Goal: Information Seeking & Learning: Learn about a topic

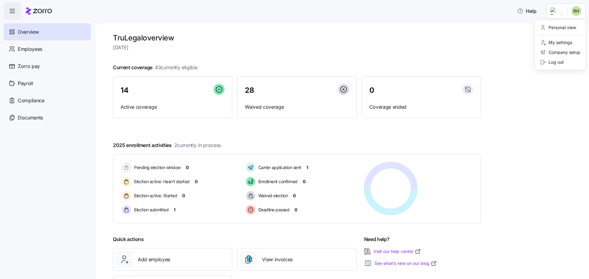
click at [579, 15] on html "Help Overview Employees Zorro pay Payroll Compliance Documents TruLegal overvie…" at bounding box center [294, 161] width 589 height 323
click at [566, 26] on div "Personal view" at bounding box center [558, 27] width 36 height 7
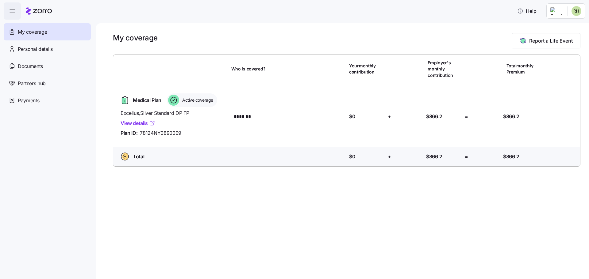
click at [127, 125] on link "View details" at bounding box center [137, 124] width 35 height 8
